Goal: Contribute content: Contribute content

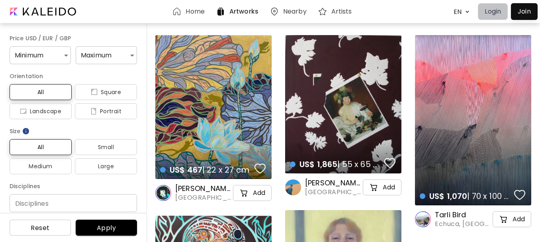
click at [491, 12] on p "Login" at bounding box center [493, 12] width 16 height 10
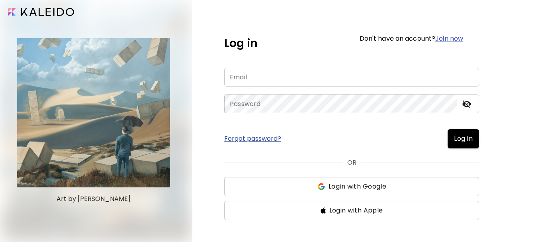
click at [243, 78] on input "email" at bounding box center [351, 77] width 255 height 19
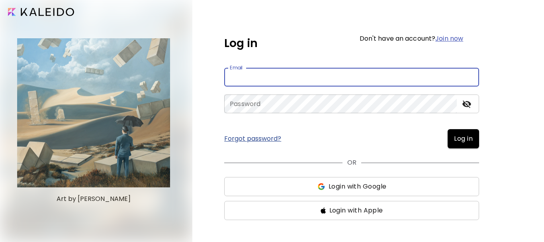
type input "**********"
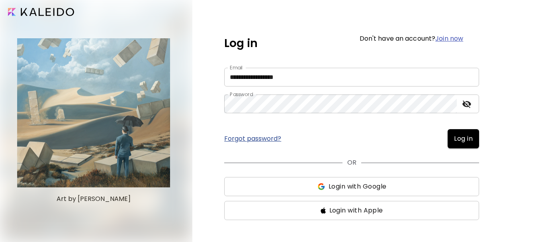
click at [454, 143] on span "Log in" at bounding box center [463, 139] width 19 height 10
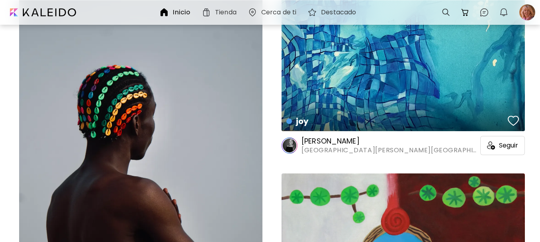
scroll to position [956, 0]
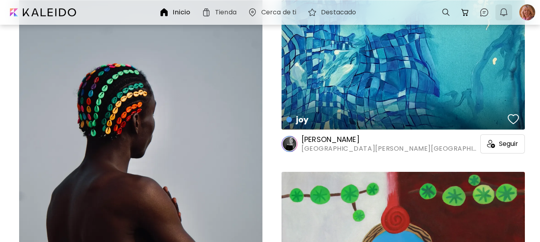
click at [505, 15] on img "button" at bounding box center [504, 13] width 10 height 10
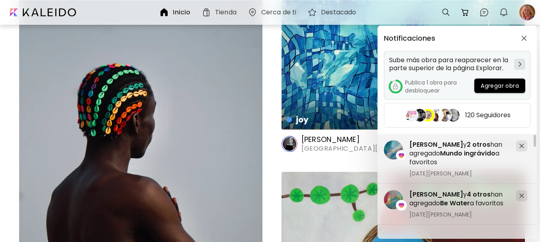
click at [492, 91] on button "Agregar obra" at bounding box center [499, 85] width 51 height 14
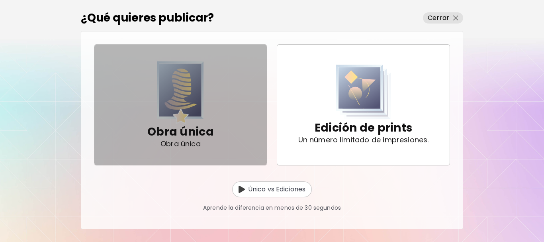
click at [196, 136] on p "Obra única" at bounding box center [180, 132] width 67 height 16
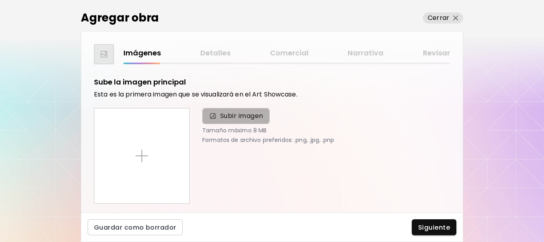
click at [258, 119] on span "Subir imagen" at bounding box center [241, 116] width 43 height 10
click at [0, 0] on input "Subir imagen" at bounding box center [0, 0] width 0 height 0
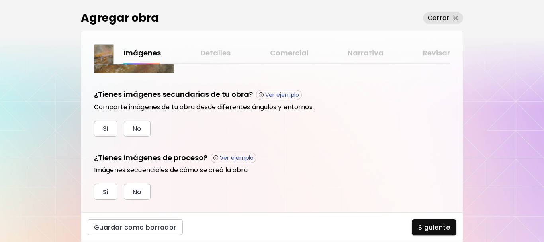
scroll to position [274, 0]
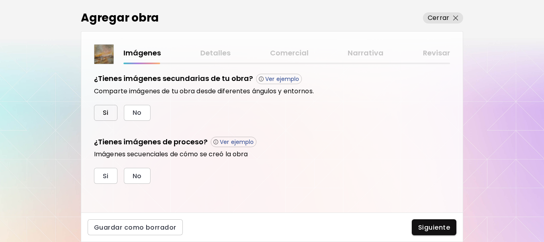
click at [108, 108] on span "Si" at bounding box center [106, 112] width 6 height 8
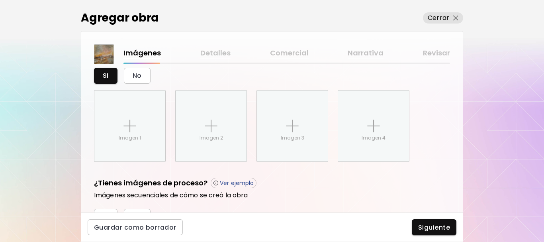
scroll to position [297, 0]
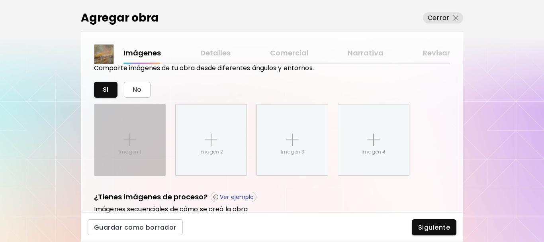
click at [125, 151] on p "Imagen 1" at bounding box center [130, 151] width 22 height 7
click at [0, 0] on input "Imagen 1" at bounding box center [0, 0] width 0 height 0
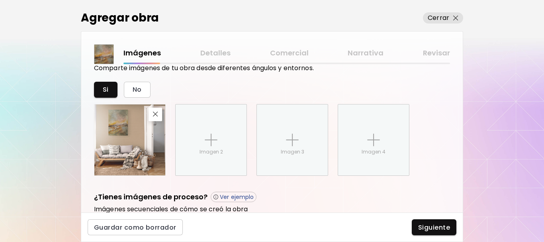
scroll to position [337, 0]
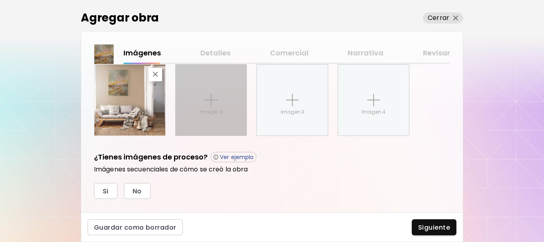
click at [208, 111] on p "Imagen 2" at bounding box center [211, 111] width 23 height 7
click at [0, 0] on input "Imagen 2" at bounding box center [0, 0] width 0 height 0
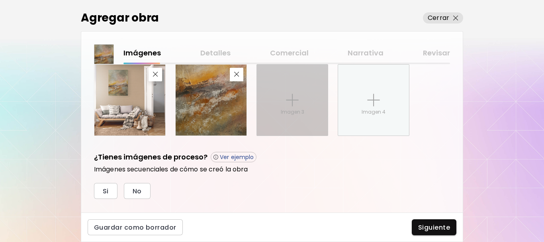
click at [313, 118] on div "Imagen 3" at bounding box center [292, 100] width 71 height 71
click at [0, 0] on input "Imagen 3" at bounding box center [0, 0] width 0 height 0
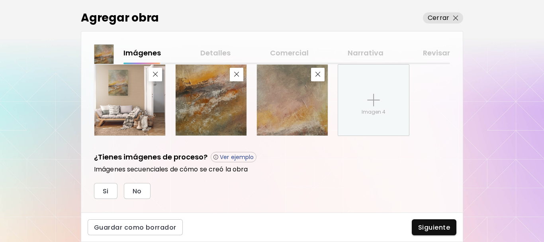
scroll to position [297, 0]
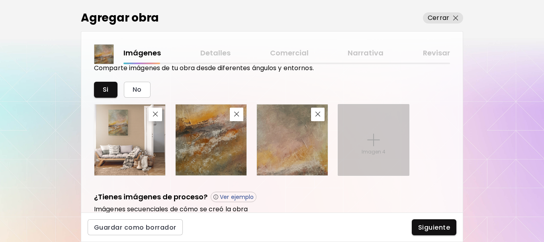
click at [396, 160] on div "Imagen 4" at bounding box center [373, 139] width 71 height 71
click at [0, 0] on input "Imagen 4" at bounding box center [0, 0] width 0 height 0
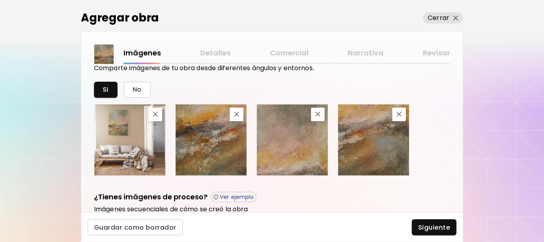
scroll to position [352, 0]
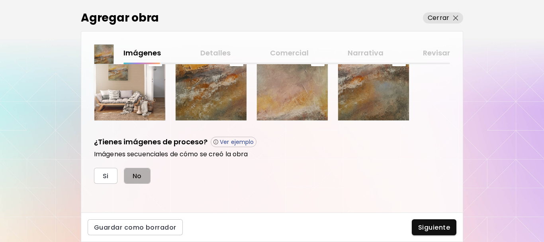
click at [141, 173] on span "No" at bounding box center [137, 176] width 9 height 8
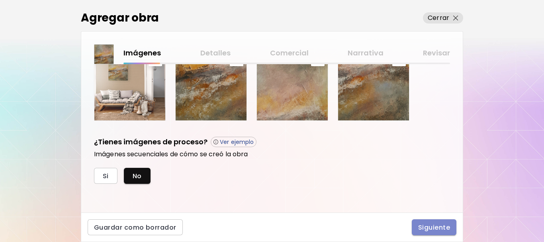
click at [436, 227] on span "Siguiente" at bounding box center [434, 227] width 32 height 8
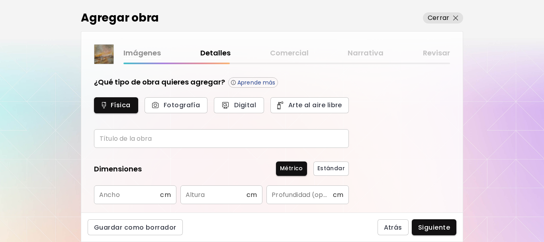
click at [162, 139] on input "text" at bounding box center [221, 138] width 255 height 19
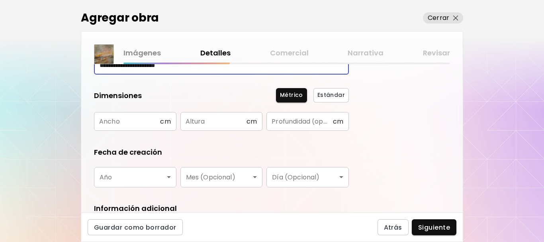
scroll to position [80, 0]
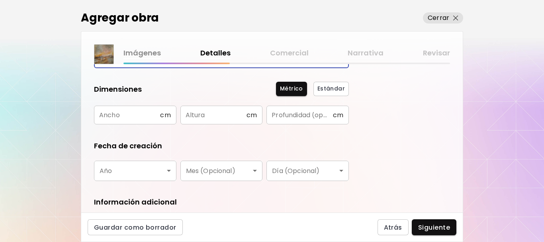
type input "**********"
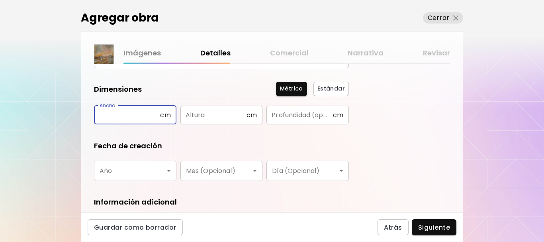
click at [132, 120] on input "text" at bounding box center [127, 115] width 66 height 19
type input "**"
click at [213, 118] on input "text" at bounding box center [213, 115] width 66 height 19
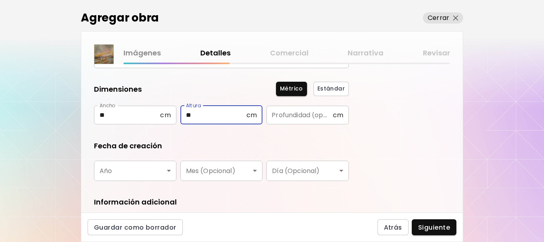
type input "**"
click at [286, 115] on input "text" at bounding box center [299, 115] width 66 height 19
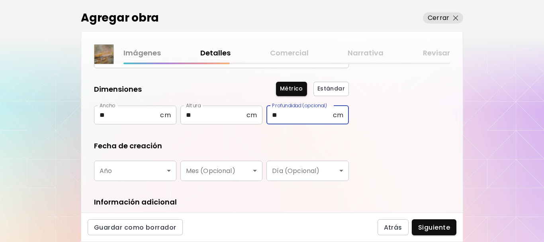
drag, startPoint x: 284, startPoint y: 113, endPoint x: 251, endPoint y: 113, distance: 32.3
click at [251, 113] on div "Ancho ** cm [PERSON_NAME] ** cm Altura Profundidad (opcional) ** cm Profundidad…" at bounding box center [221, 115] width 255 height 19
type input "*"
type input "***"
click at [325, 133] on form "**********" at bounding box center [221, 136] width 255 height 278
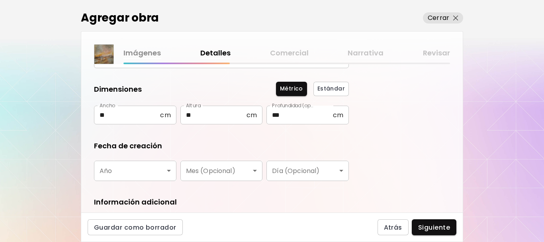
click at [140, 173] on body "**********" at bounding box center [272, 121] width 544 height 242
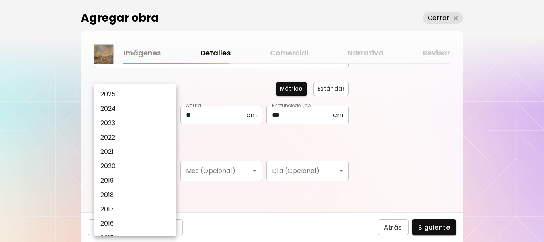
click at [120, 94] on li "2025" at bounding box center [137, 94] width 86 height 14
type input "****"
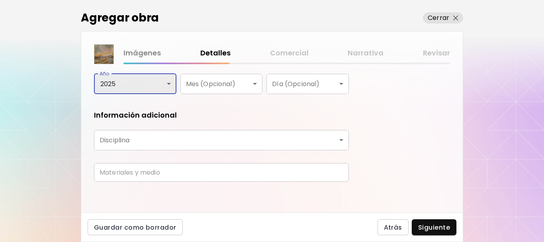
scroll to position [168, 0]
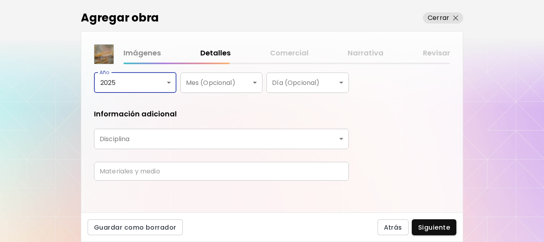
click at [123, 143] on body "**********" at bounding box center [272, 121] width 544 height 242
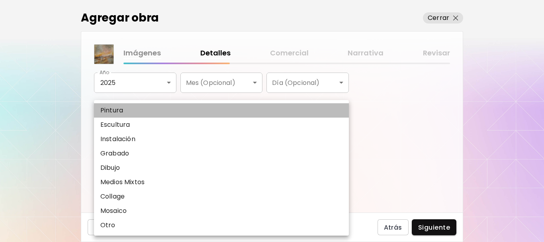
click at [112, 110] on p "Pintura" at bounding box center [111, 111] width 23 height 10
type input "********"
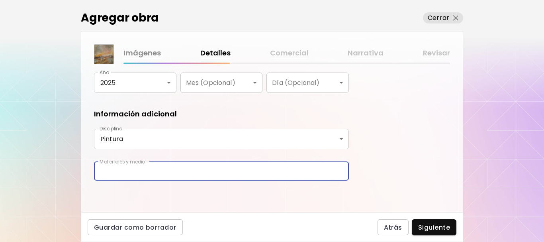
click at [151, 173] on input "text" at bounding box center [221, 171] width 255 height 19
type input "**********"
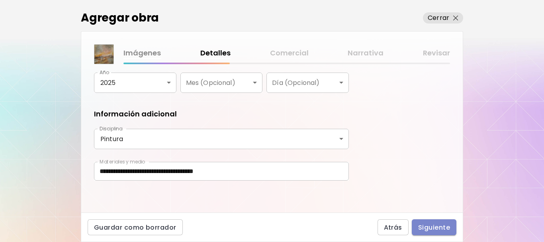
click at [440, 226] on span "Siguiente" at bounding box center [434, 227] width 32 height 8
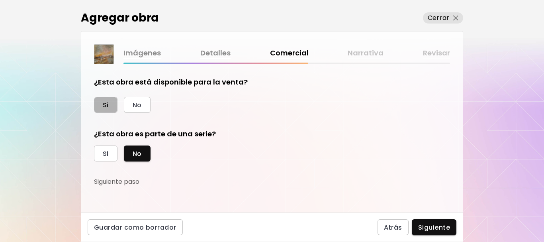
click at [111, 106] on button "Si" at bounding box center [105, 105] width 23 height 16
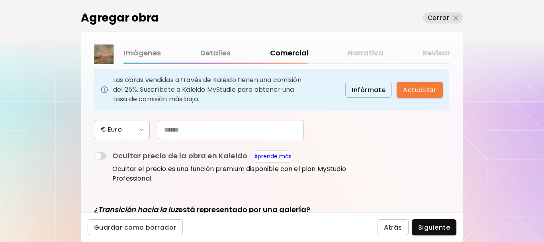
scroll to position [40, 0]
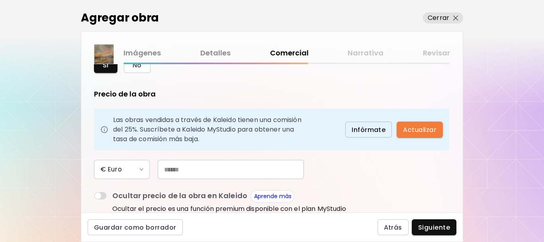
click at [199, 170] on input "text" at bounding box center [231, 169] width 146 height 19
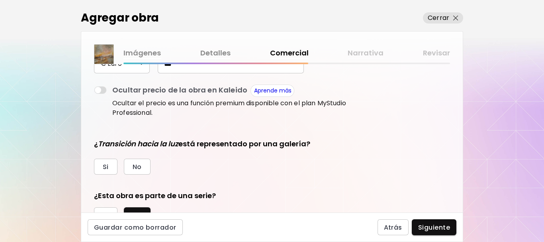
scroll to position [159, 0]
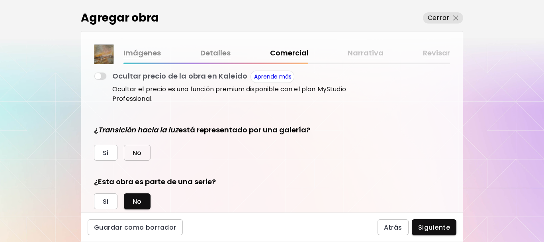
type input "***"
click at [135, 154] on span "No" at bounding box center [137, 153] width 9 height 8
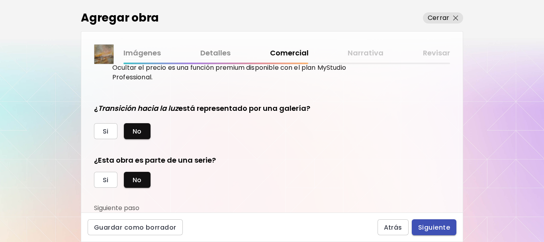
click at [432, 225] on span "Siguiente" at bounding box center [434, 227] width 32 height 8
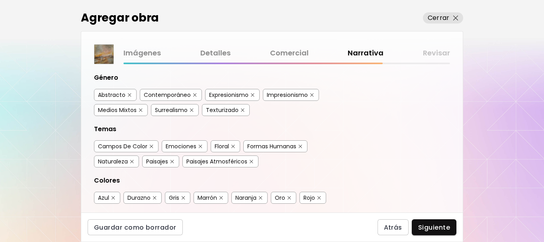
scroll to position [80, 0]
click at [191, 109] on img "button" at bounding box center [192, 110] width 4 height 4
click at [269, 116] on div "Abstracto Contemporáneo Expresionismo Impresionismo Medios Mixtos Surrealismo T…" at bounding box center [221, 102] width 255 height 41
click at [167, 110] on div "Surrealismo" at bounding box center [171, 109] width 33 height 8
drag, startPoint x: 167, startPoint y: 110, endPoint x: 254, endPoint y: 125, distance: 88.8
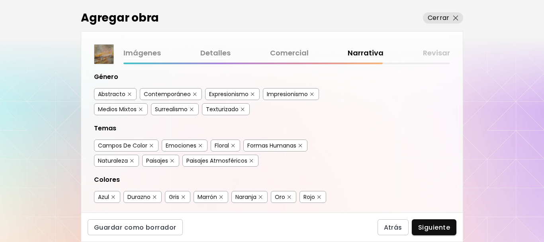
click at [356, 142] on div "Etiquetas de la Obra Kaleido utiliza inteligencia artificial (IA) para generar …" at bounding box center [272, 138] width 382 height 148
drag, startPoint x: 192, startPoint y: 110, endPoint x: 234, endPoint y: 114, distance: 41.9
click at [192, 110] on img "button" at bounding box center [192, 110] width 4 height 4
click at [233, 144] on img "button" at bounding box center [233, 146] width 4 height 4
click at [300, 145] on img "button" at bounding box center [301, 146] width 4 height 4
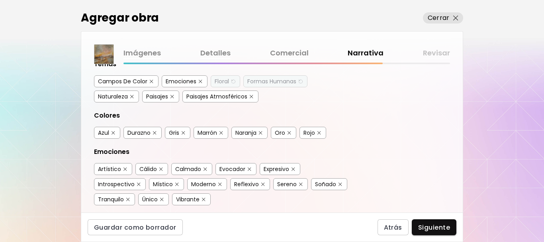
scroll to position [159, 0]
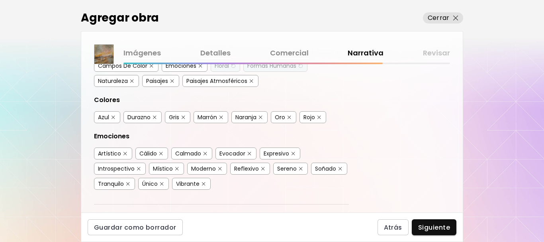
click at [116, 117] on button "button" at bounding box center [113, 117] width 6 height 6
click at [153, 117] on img "button" at bounding box center [155, 117] width 4 height 4
click at [181, 118] on button "button" at bounding box center [183, 117] width 6 height 6
click at [291, 118] on img "button" at bounding box center [290, 117] width 4 height 4
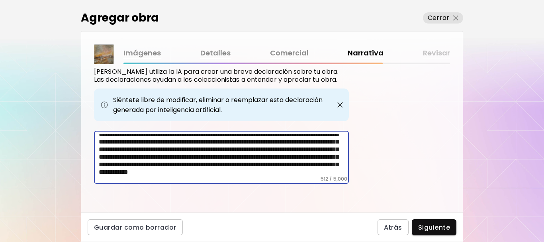
scroll to position [0, 0]
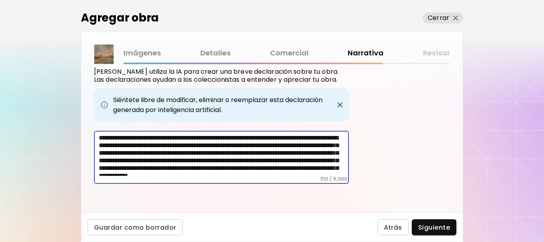
drag, startPoint x: 321, startPoint y: 170, endPoint x: 30, endPoint y: 112, distance: 296.5
click at [30, 112] on div "Agregar obra Cerrar Imágenes Detalles Comercial Narrativa Revisar Etiquetas de …" at bounding box center [272, 121] width 544 height 242
type textarea "**********"
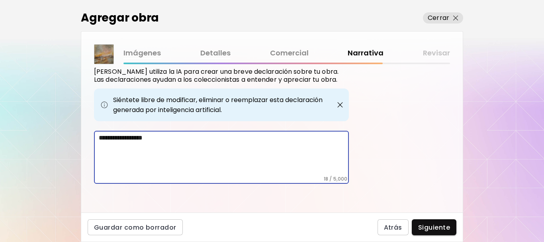
scroll to position [292, 0]
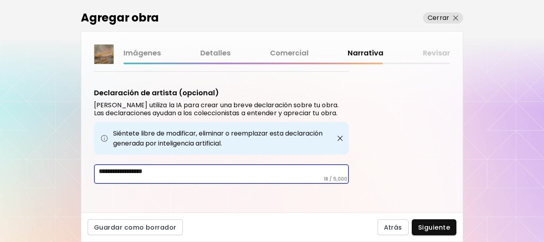
drag, startPoint x: 173, startPoint y: 173, endPoint x: 6, endPoint y: 153, distance: 168.1
click at [6, 153] on div "**********" at bounding box center [272, 121] width 544 height 242
click at [162, 175] on textarea at bounding box center [224, 171] width 250 height 8
paste textarea "**********"
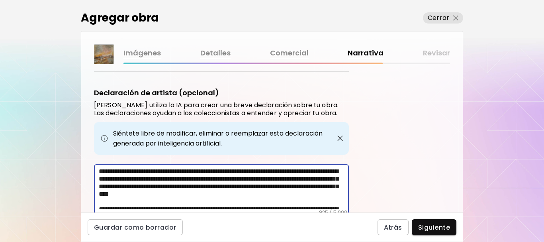
scroll to position [325, 0]
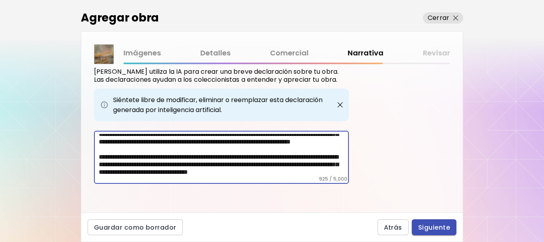
type textarea "**********"
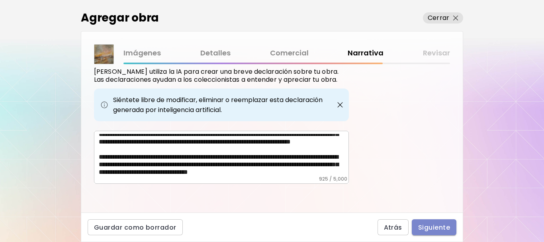
click at [429, 229] on span "Siguiente" at bounding box center [434, 227] width 32 height 8
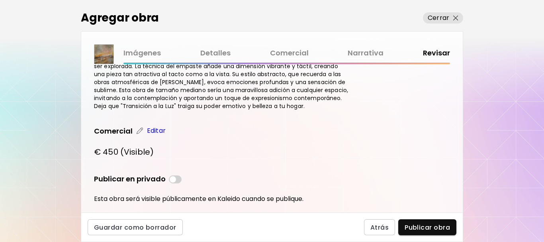
scroll to position [438, 0]
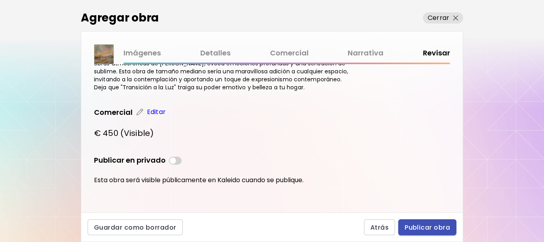
click at [429, 230] on span "Publicar obra" at bounding box center [427, 227] width 45 height 8
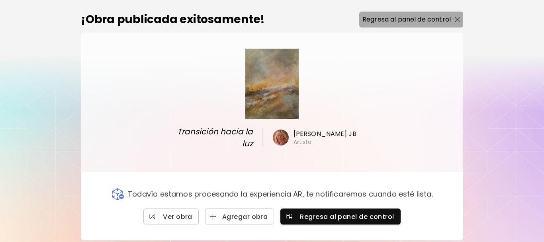
click at [404, 23] on p "Regresa al panel de control" at bounding box center [406, 20] width 88 height 10
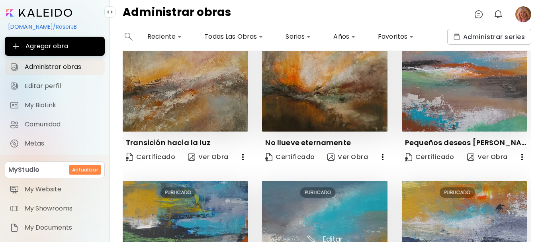
scroll to position [40, 0]
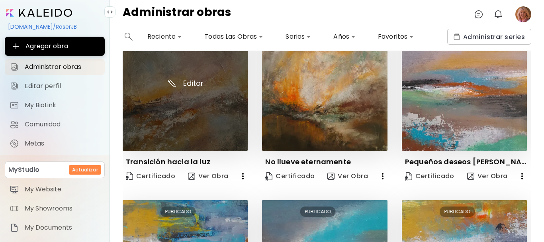
click at [197, 121] on img at bounding box center [185, 87] width 125 height 125
